Goal: Task Accomplishment & Management: Use online tool/utility

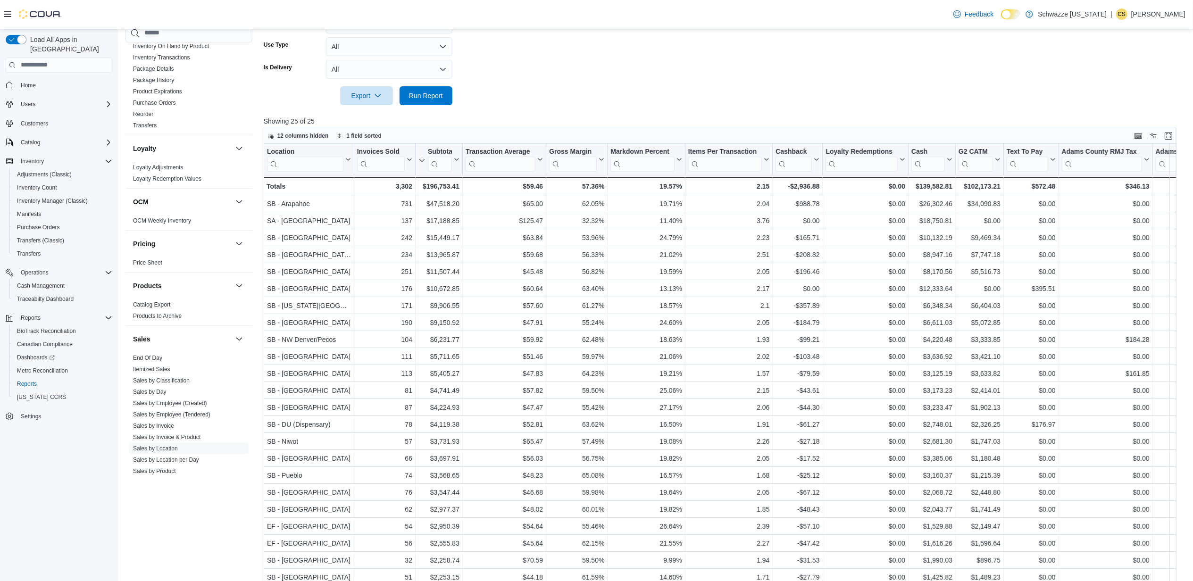
scroll to position [329, 0]
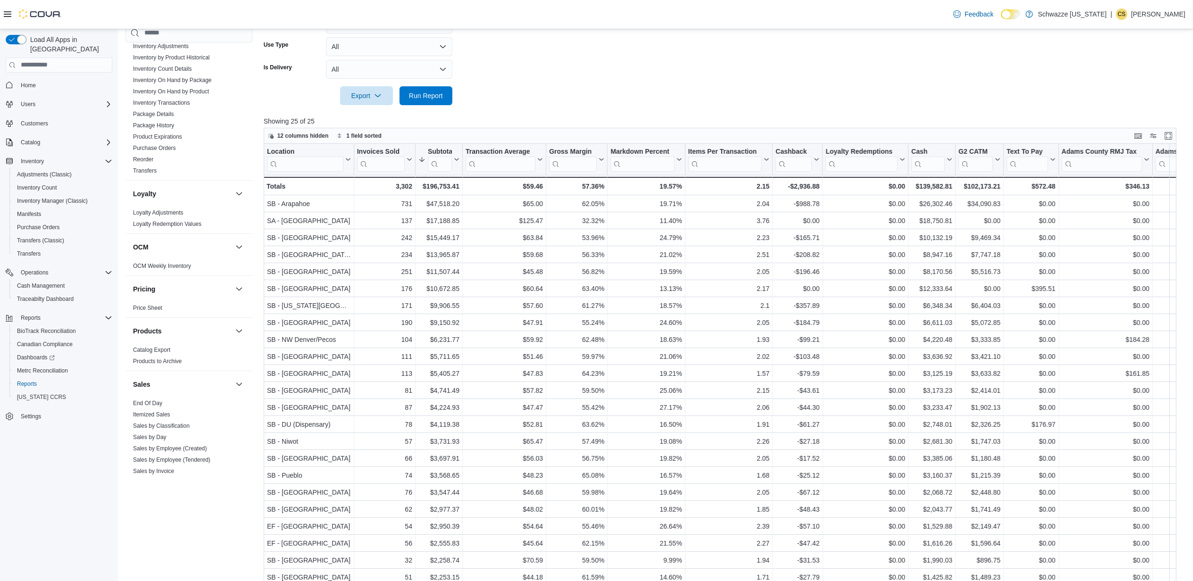
drag, startPoint x: 155, startPoint y: 403, endPoint x: 370, endPoint y: 158, distance: 325.9
click at [155, 405] on link "End Of Day" at bounding box center [147, 403] width 29 height 7
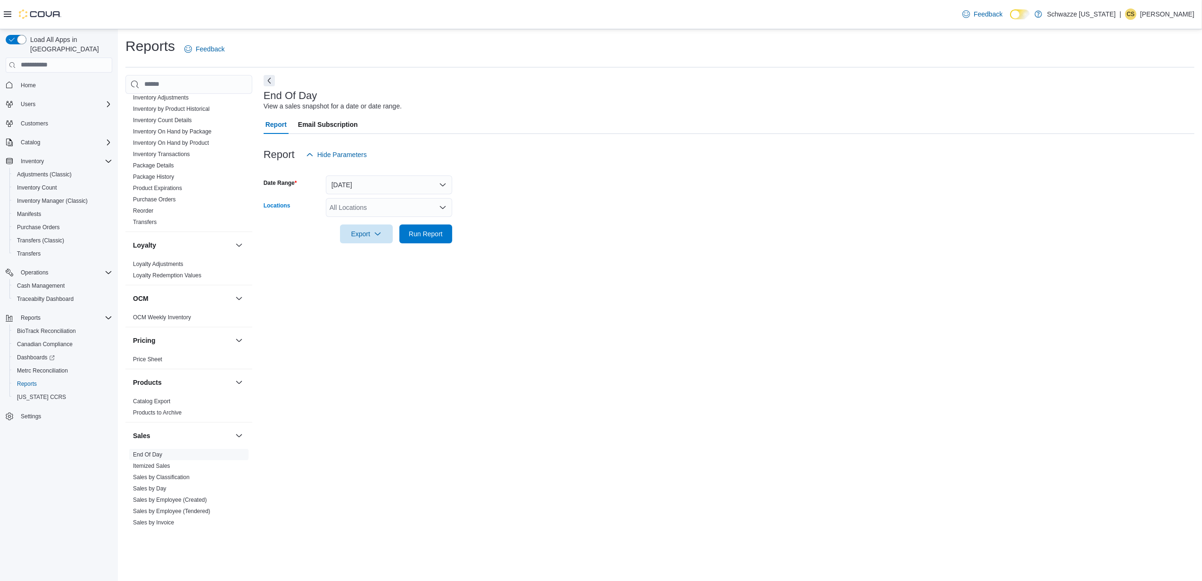
click at [352, 201] on div "All Locations" at bounding box center [389, 207] width 126 height 19
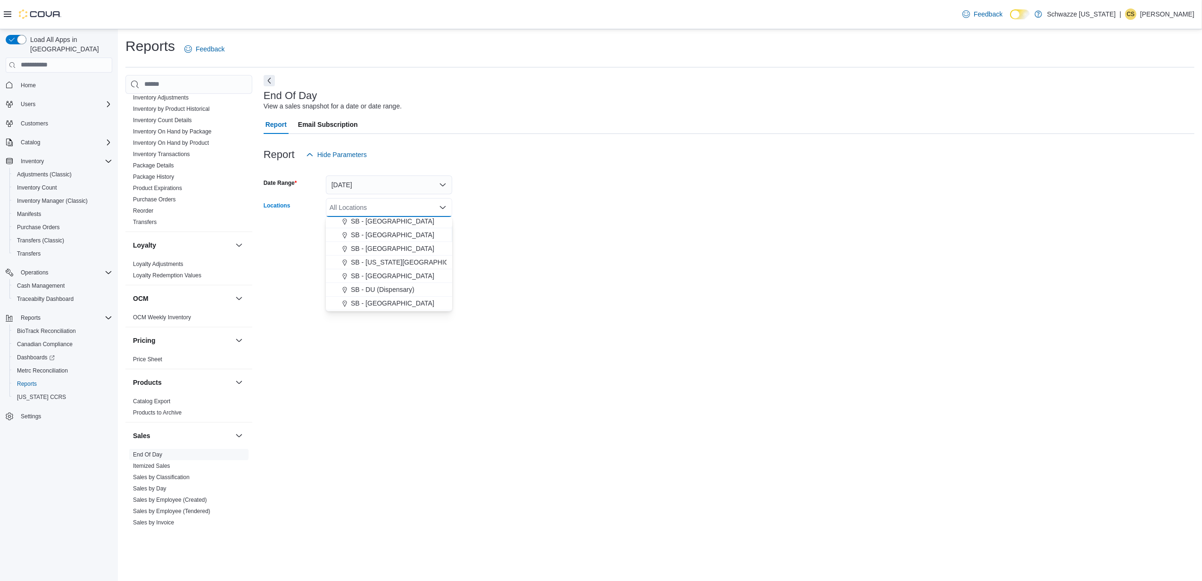
scroll to position [189, 0]
click at [390, 308] on span "SB - [GEOGRAPHIC_DATA]" at bounding box center [392, 308] width 83 height 9
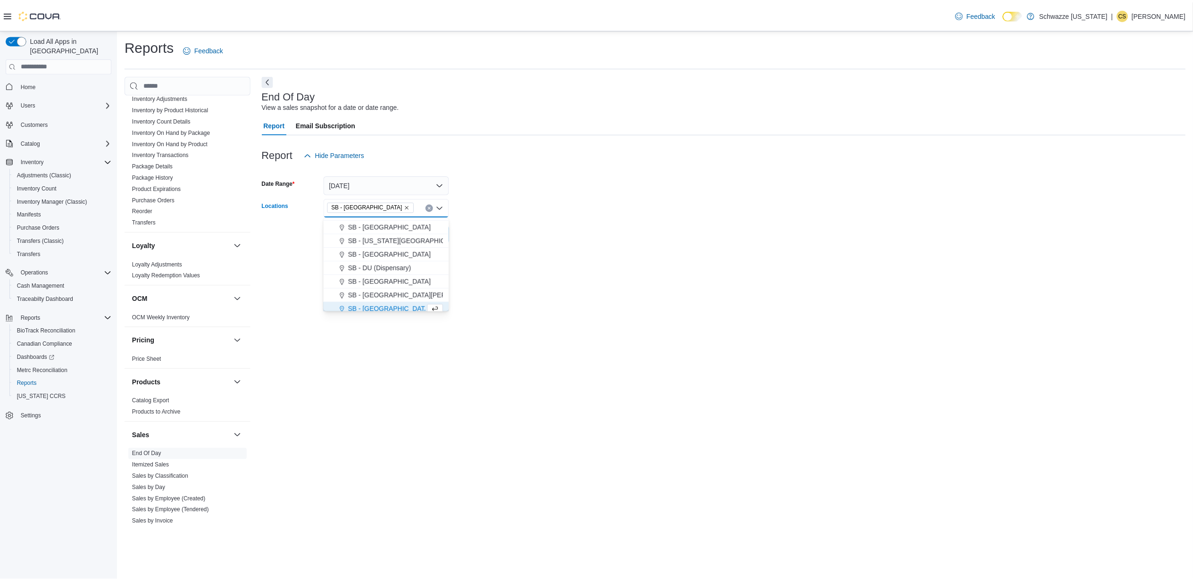
scroll to position [193, 0]
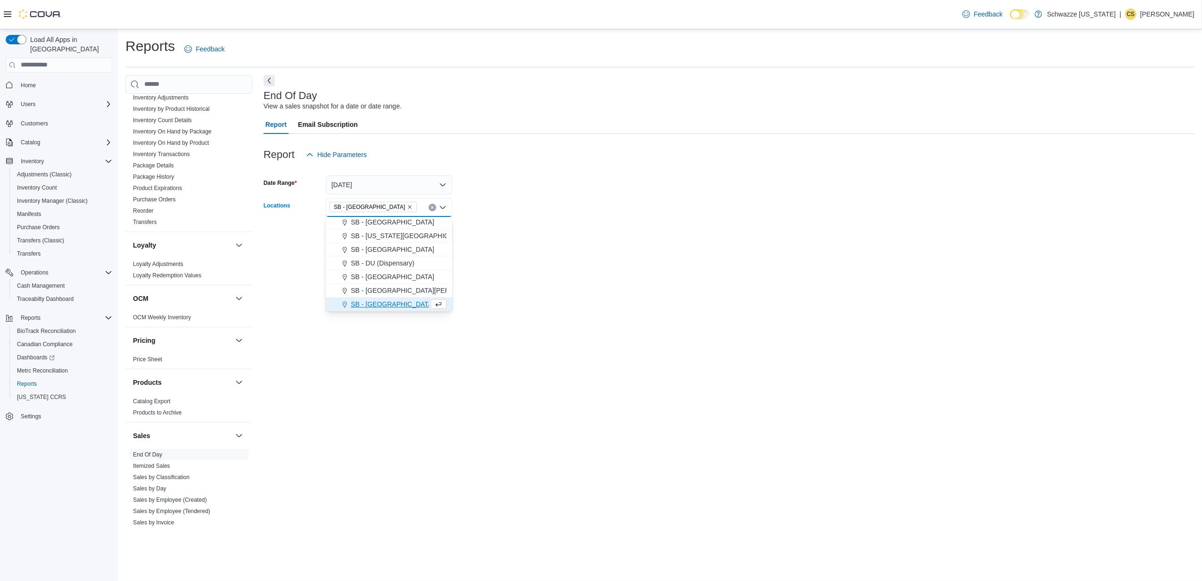
click at [676, 230] on form "Date Range [DATE] Locations SB - [GEOGRAPHIC_DATA] Combo box. Selected. SB - [G…" at bounding box center [729, 203] width 931 height 79
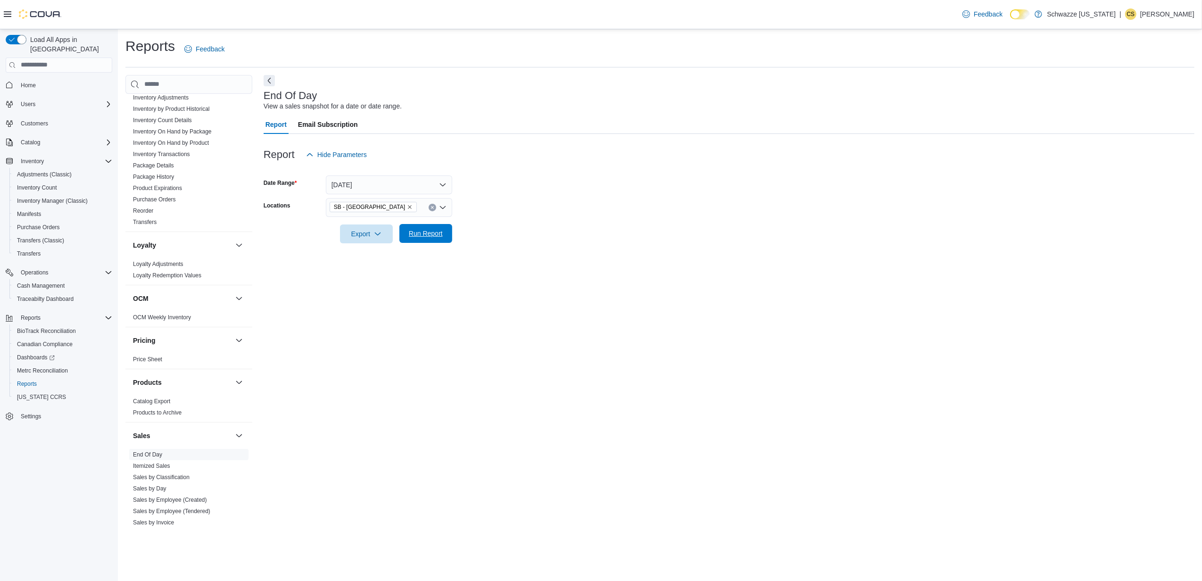
click at [432, 234] on span "Run Report" at bounding box center [426, 233] width 34 height 9
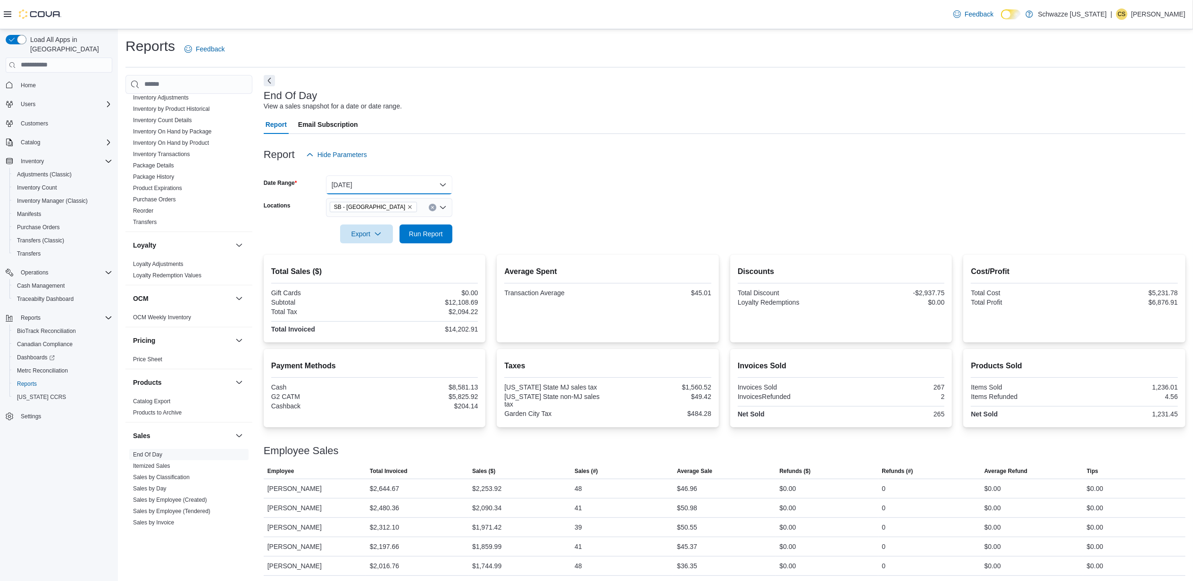
click at [438, 182] on button "[DATE]" at bounding box center [389, 184] width 126 height 19
click at [344, 202] on span "Custom Date" at bounding box center [395, 203] width 108 height 11
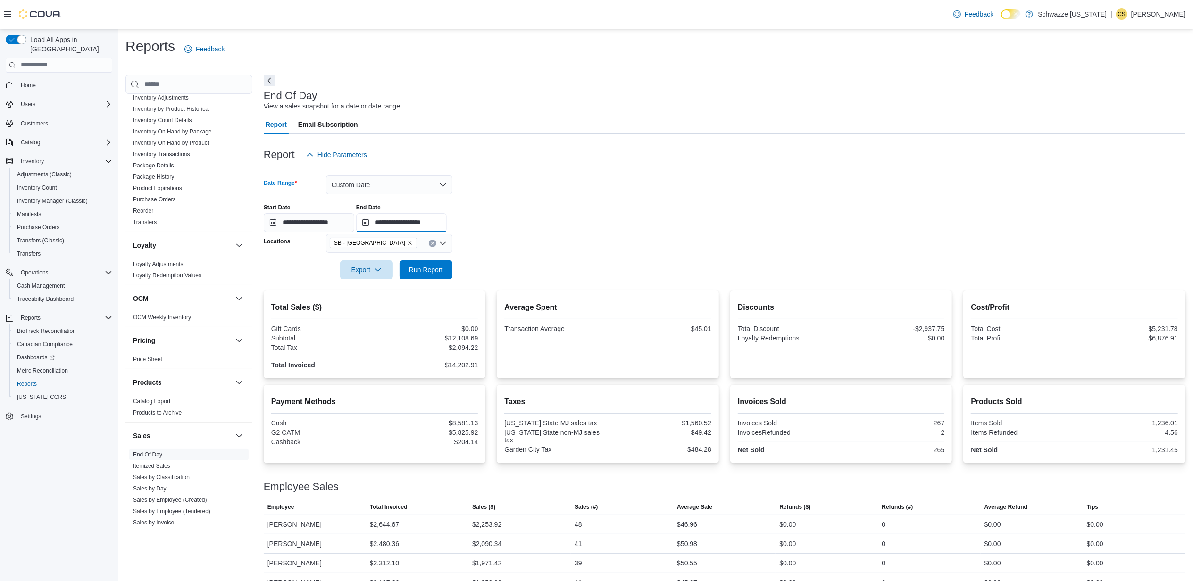
click at [447, 221] on input "**********" at bounding box center [401, 222] width 91 height 19
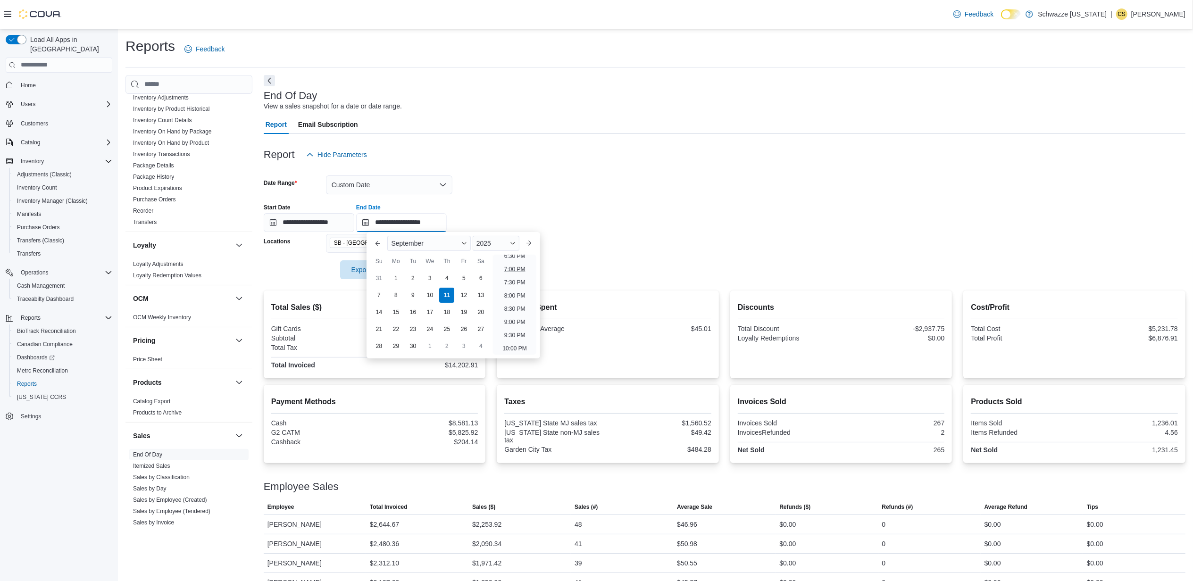
scroll to position [473, 0]
click at [525, 313] on li "8:00 PM" at bounding box center [514, 317] width 29 height 11
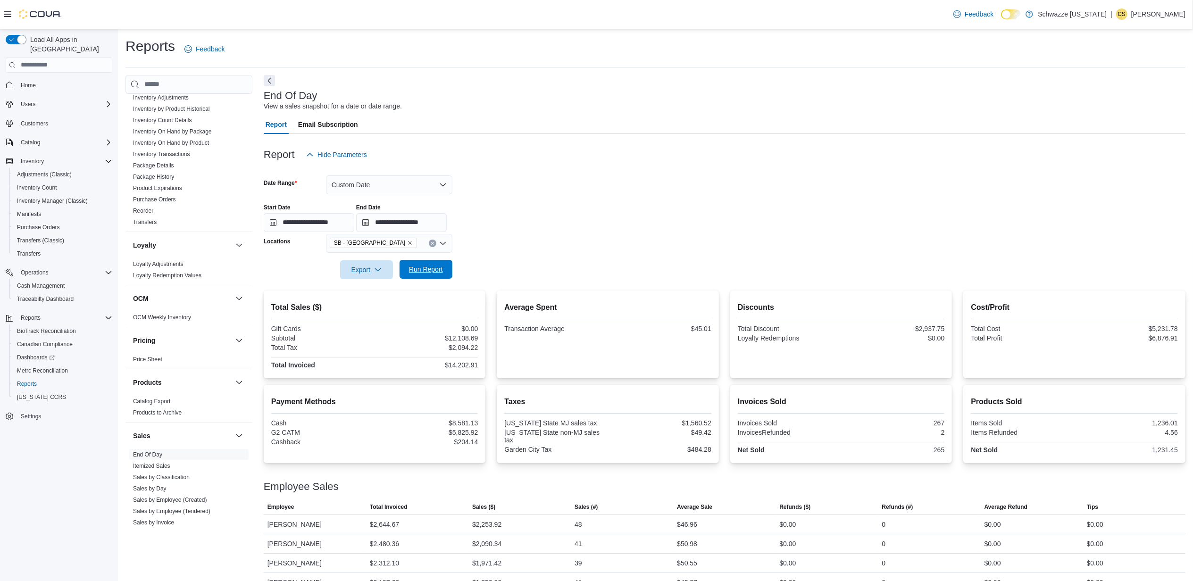
click at [442, 270] on span "Run Report" at bounding box center [426, 269] width 42 height 19
click at [447, 221] on input "**********" at bounding box center [401, 222] width 91 height 19
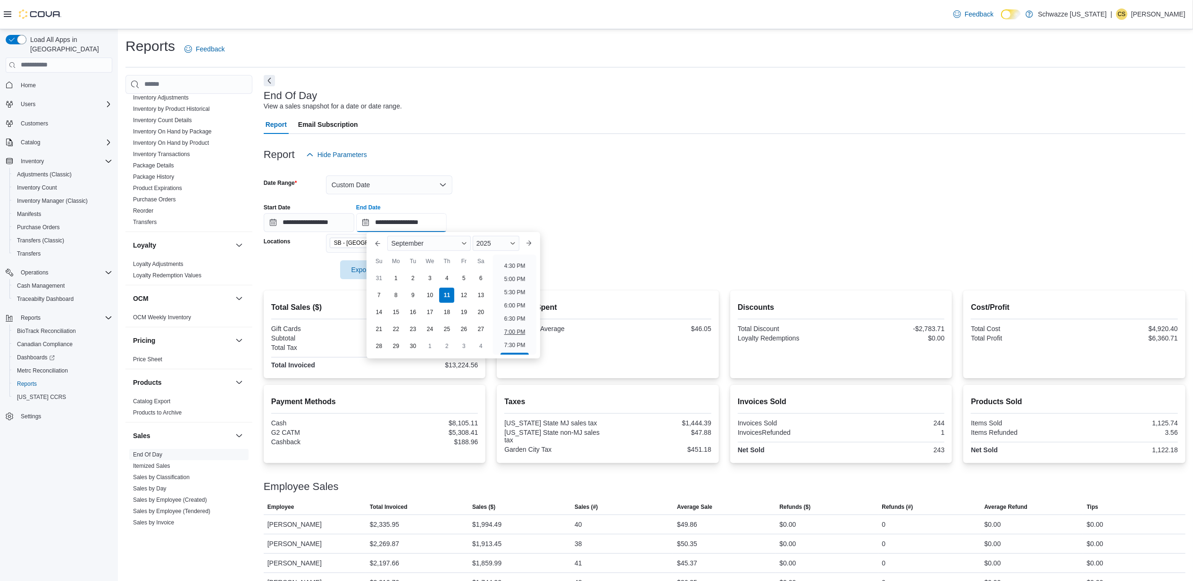
scroll to position [410, 0]
click at [517, 274] on li "4:00 PM" at bounding box center [514, 274] width 29 height 11
type input "**********"
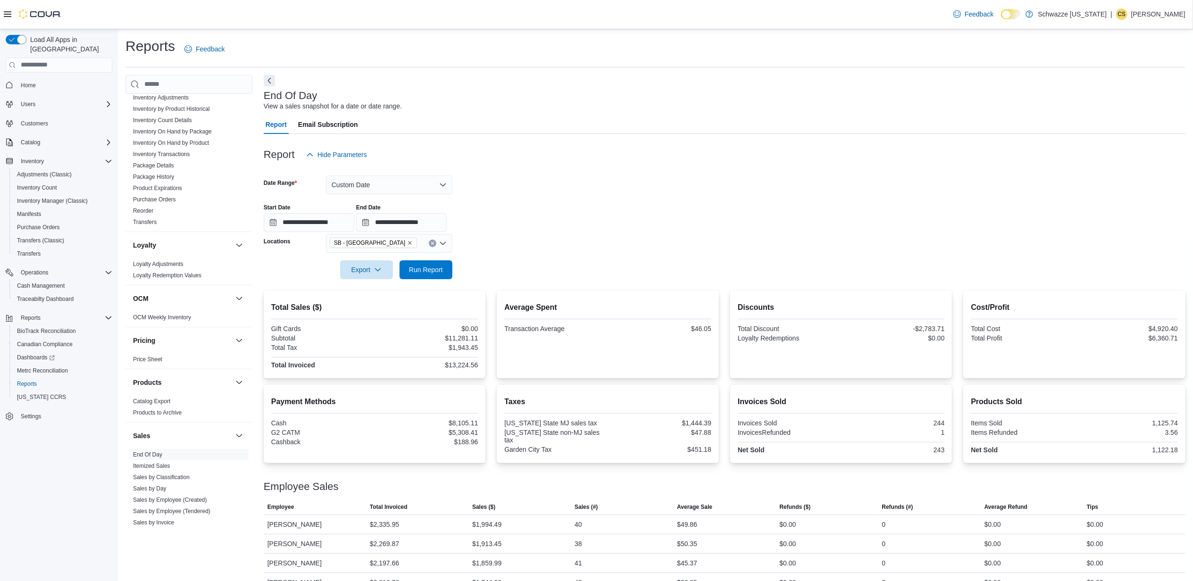
click at [453, 274] on form "**********" at bounding box center [725, 221] width 922 height 115
click at [441, 272] on span "Run Report" at bounding box center [426, 269] width 34 height 9
click at [423, 181] on button "Custom Date" at bounding box center [389, 184] width 126 height 19
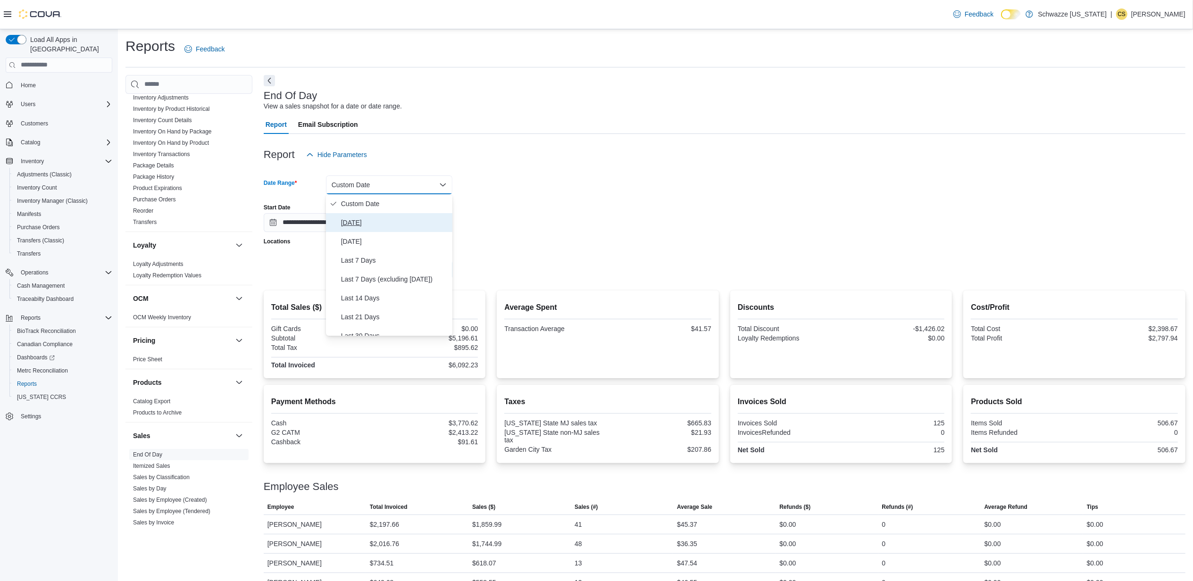
drag, startPoint x: 358, startPoint y: 225, endPoint x: 410, endPoint y: 278, distance: 74.0
click at [358, 225] on span "[DATE]" at bounding box center [395, 222] width 108 height 11
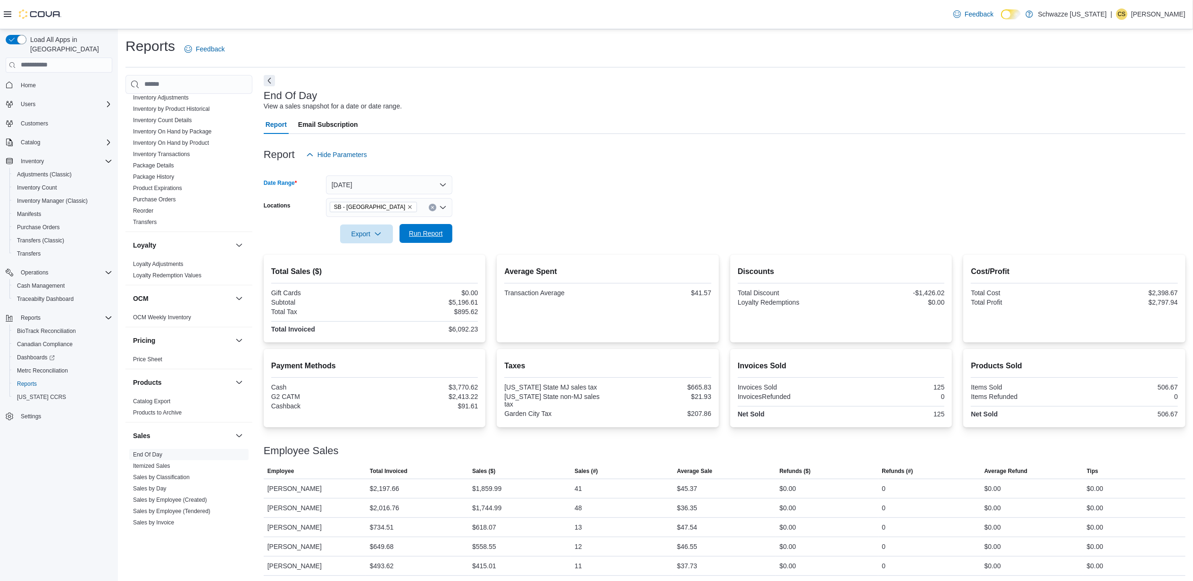
click at [425, 233] on span "Run Report" at bounding box center [426, 233] width 34 height 9
